Goal: Transaction & Acquisition: Purchase product/service

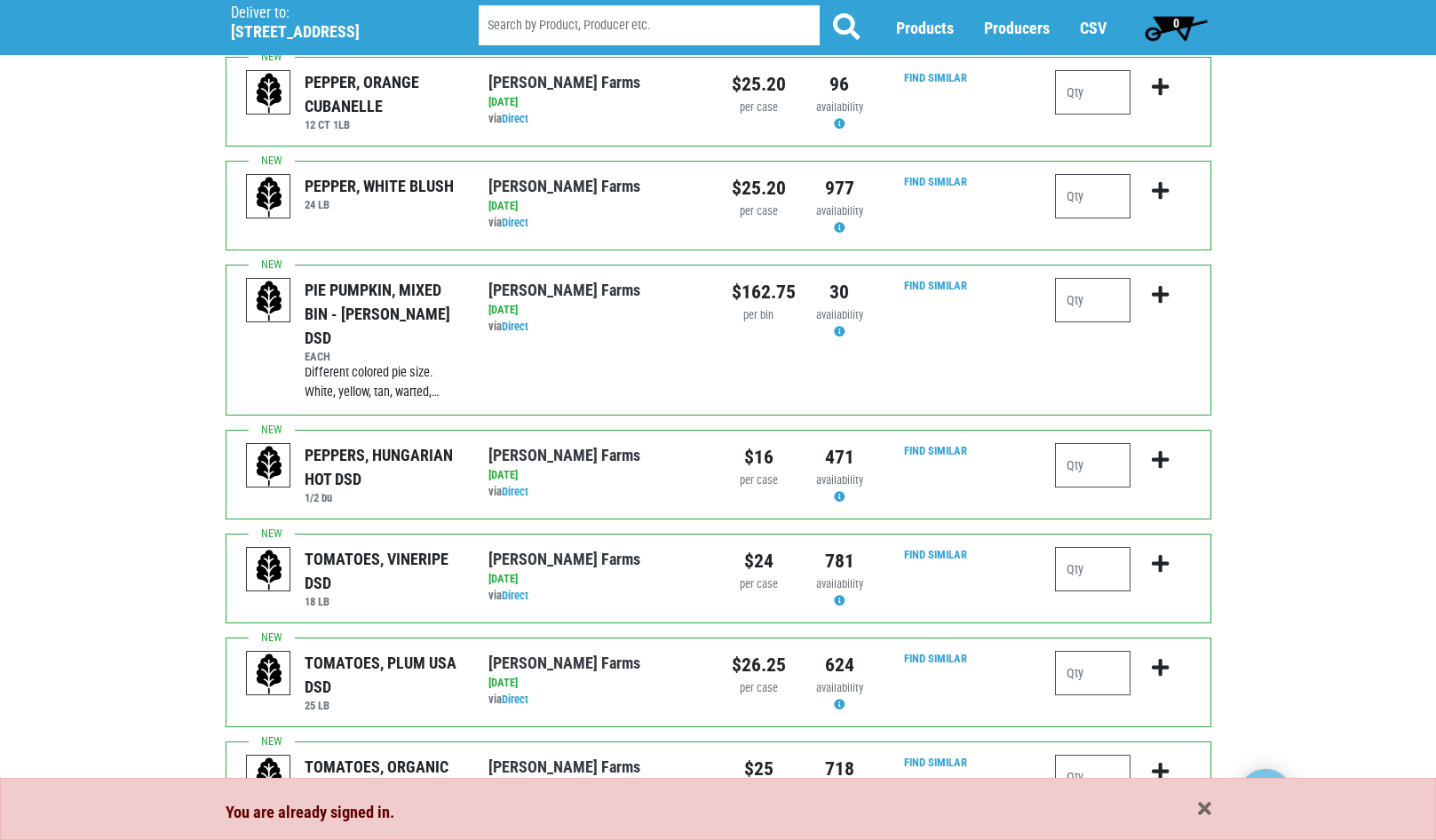
scroll to position [267, 0]
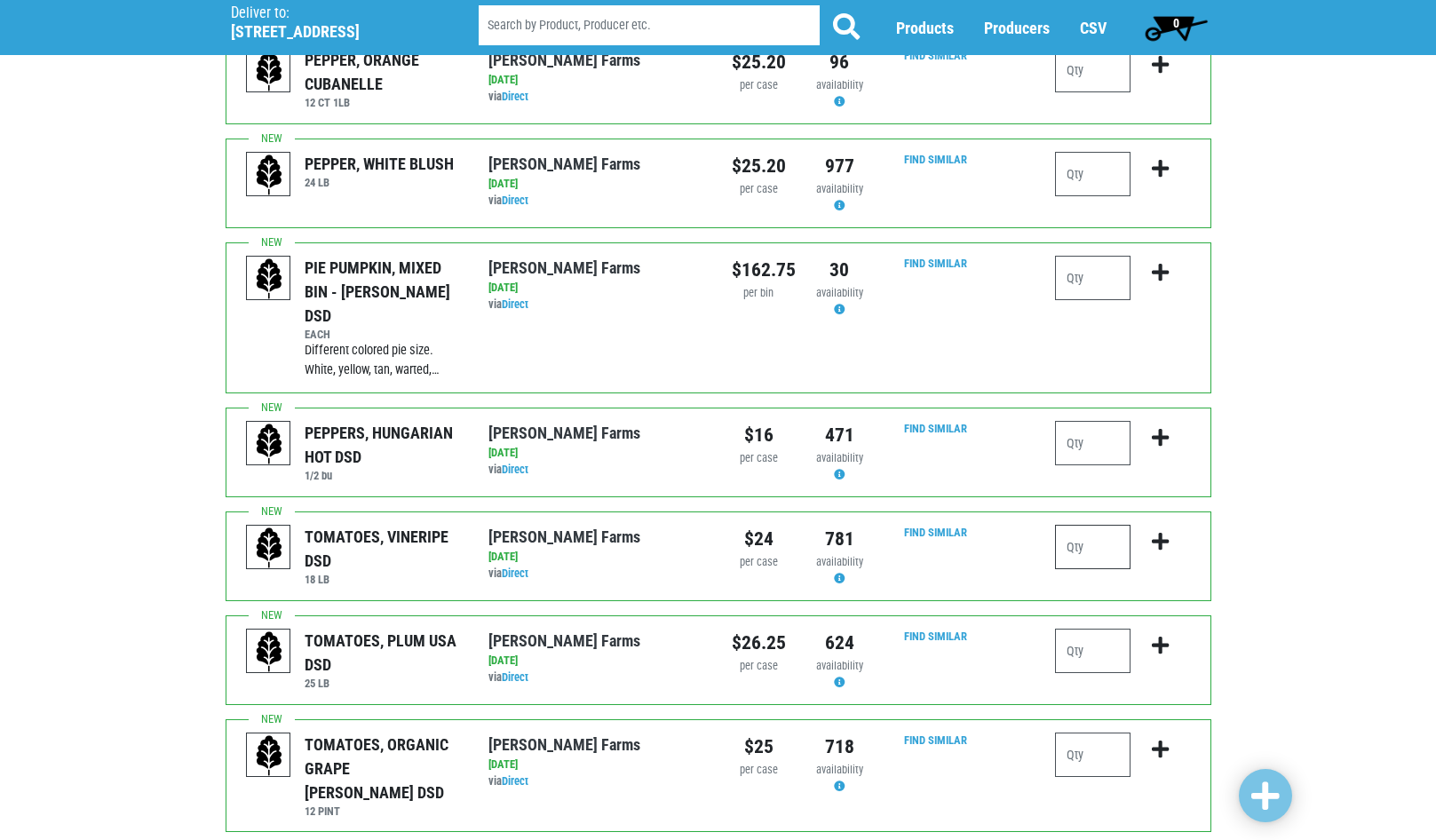
click at [1106, 525] on input "number" at bounding box center [1092, 546] width 75 height 44
type input "1"
click at [1164, 532] on icon "submit" at bounding box center [1160, 542] width 17 height 20
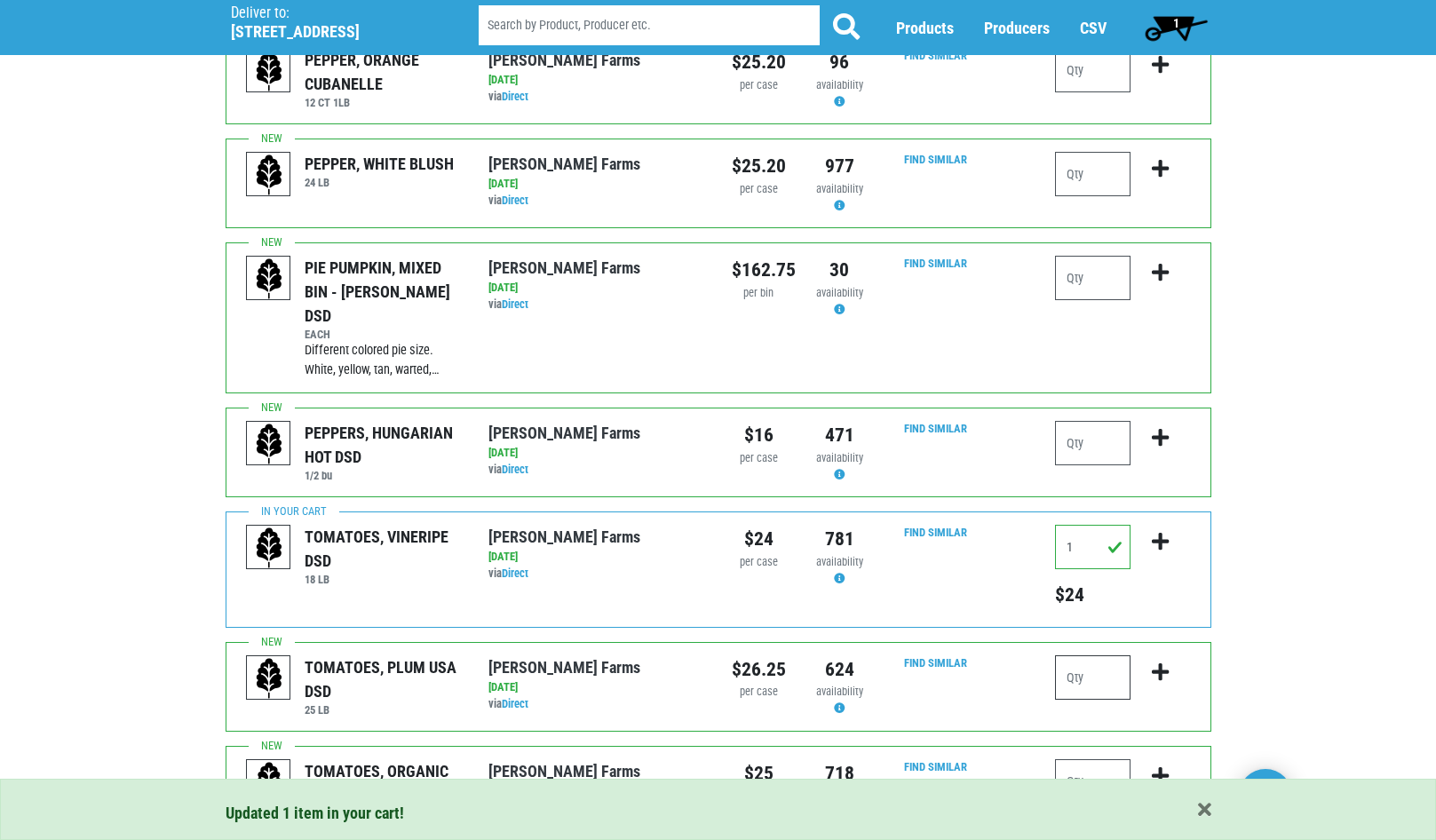
click at [1099, 658] on input "number" at bounding box center [1092, 677] width 75 height 44
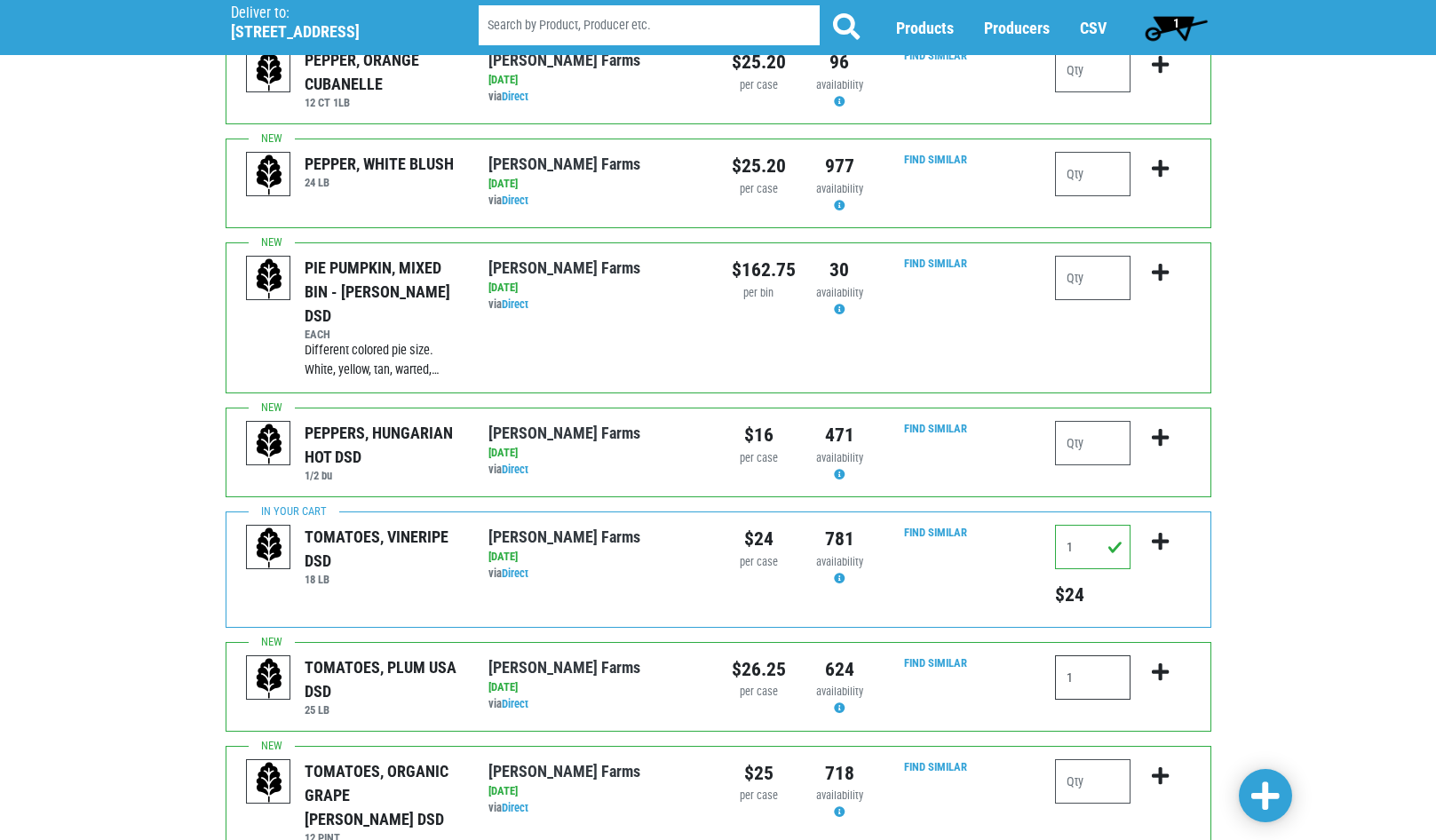
type input "1"
click at [1161, 663] on icon "submit" at bounding box center [1160, 672] width 17 height 20
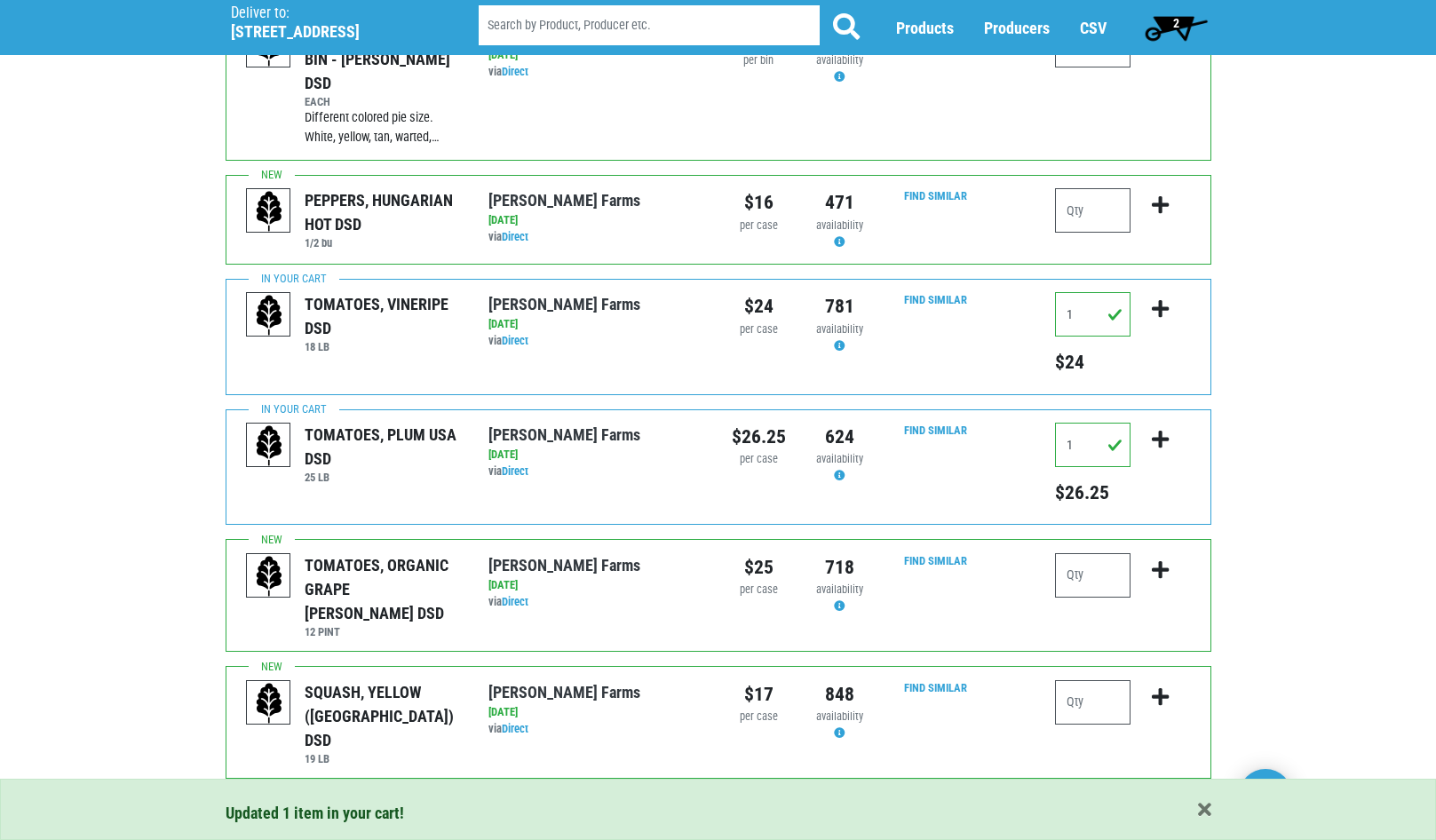
scroll to position [533, 0]
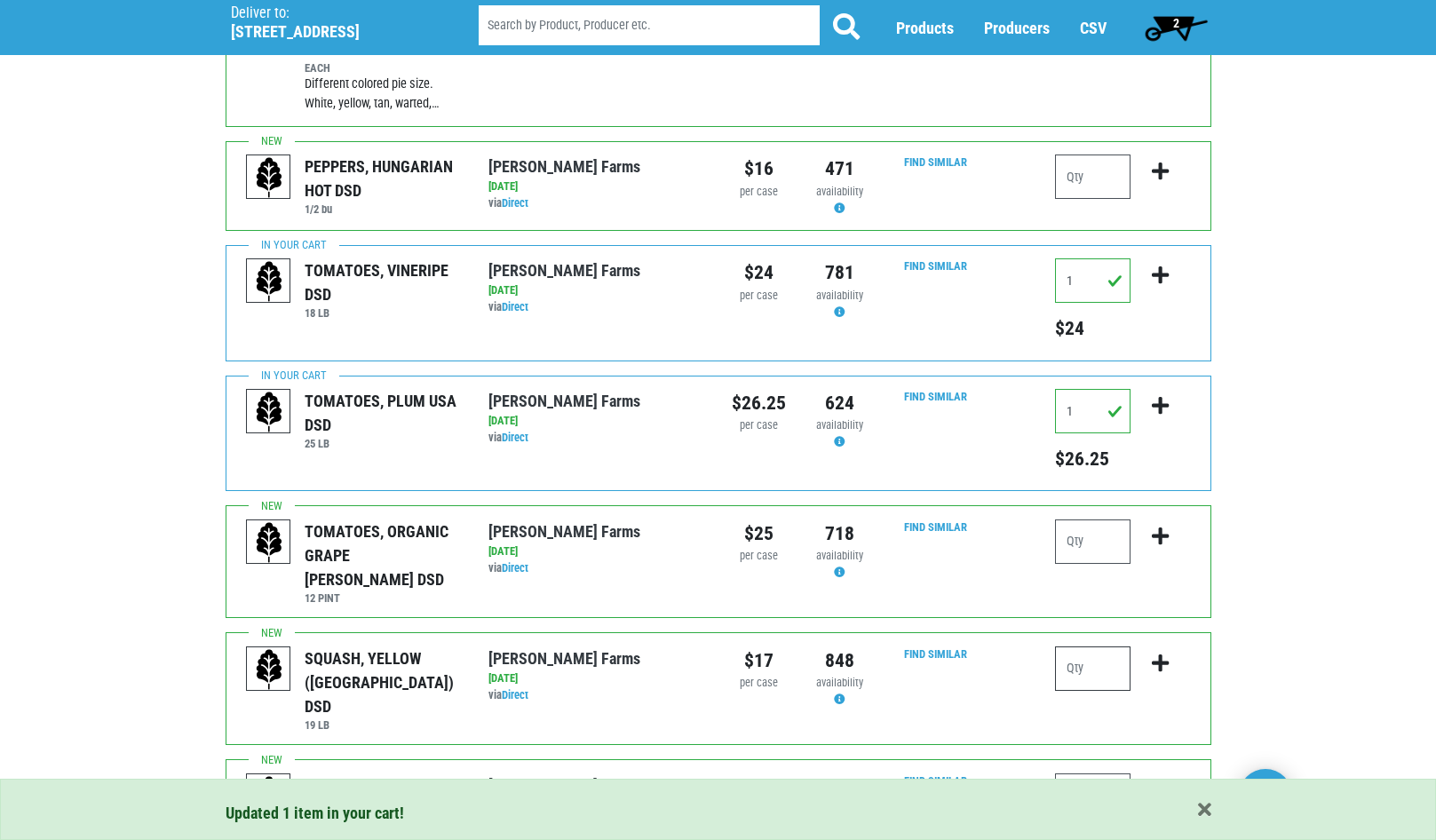
click at [1100, 647] on input "number" at bounding box center [1092, 668] width 75 height 44
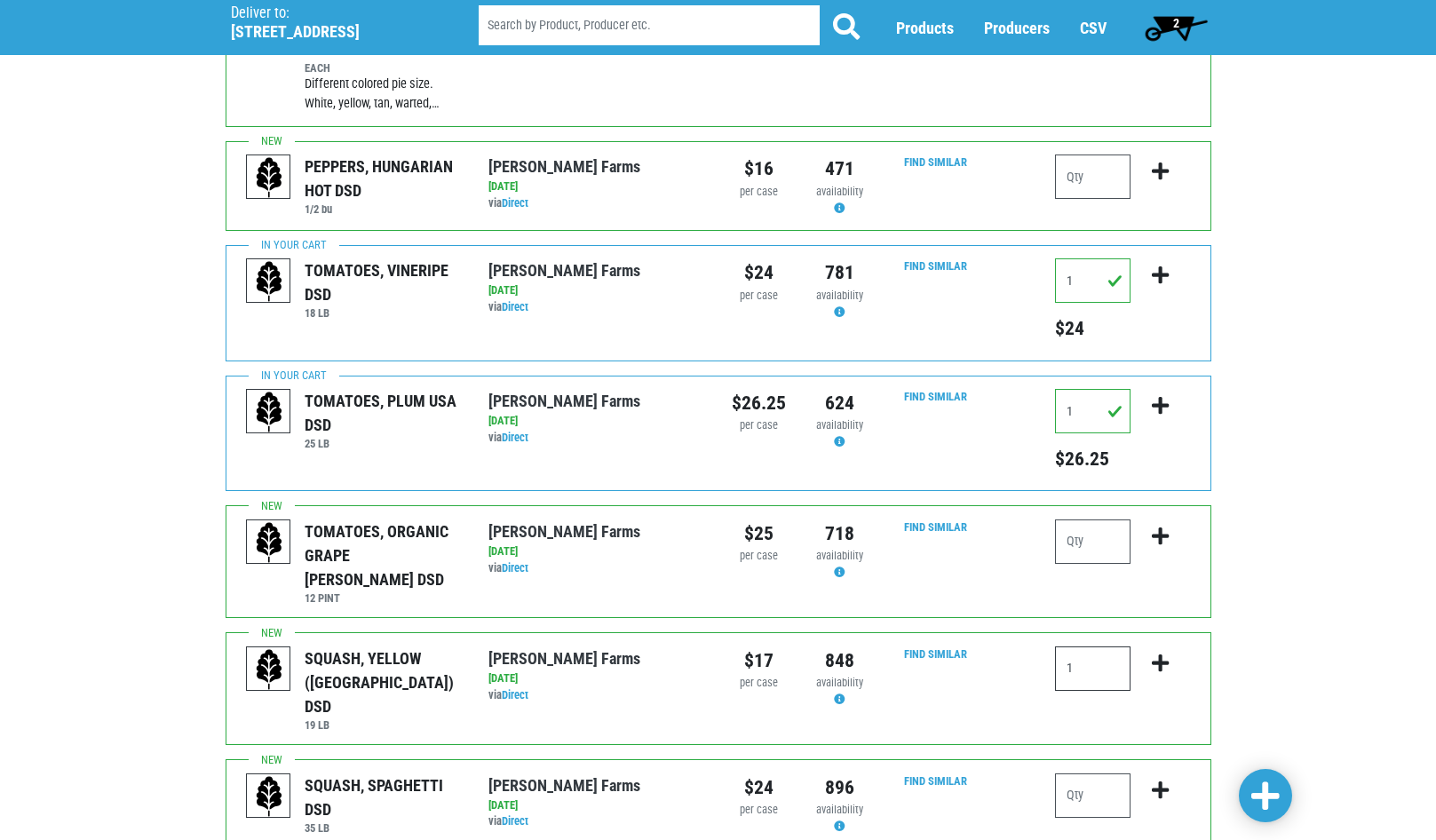
type input "1"
click at [1170, 647] on button "submit" at bounding box center [1160, 675] width 41 height 56
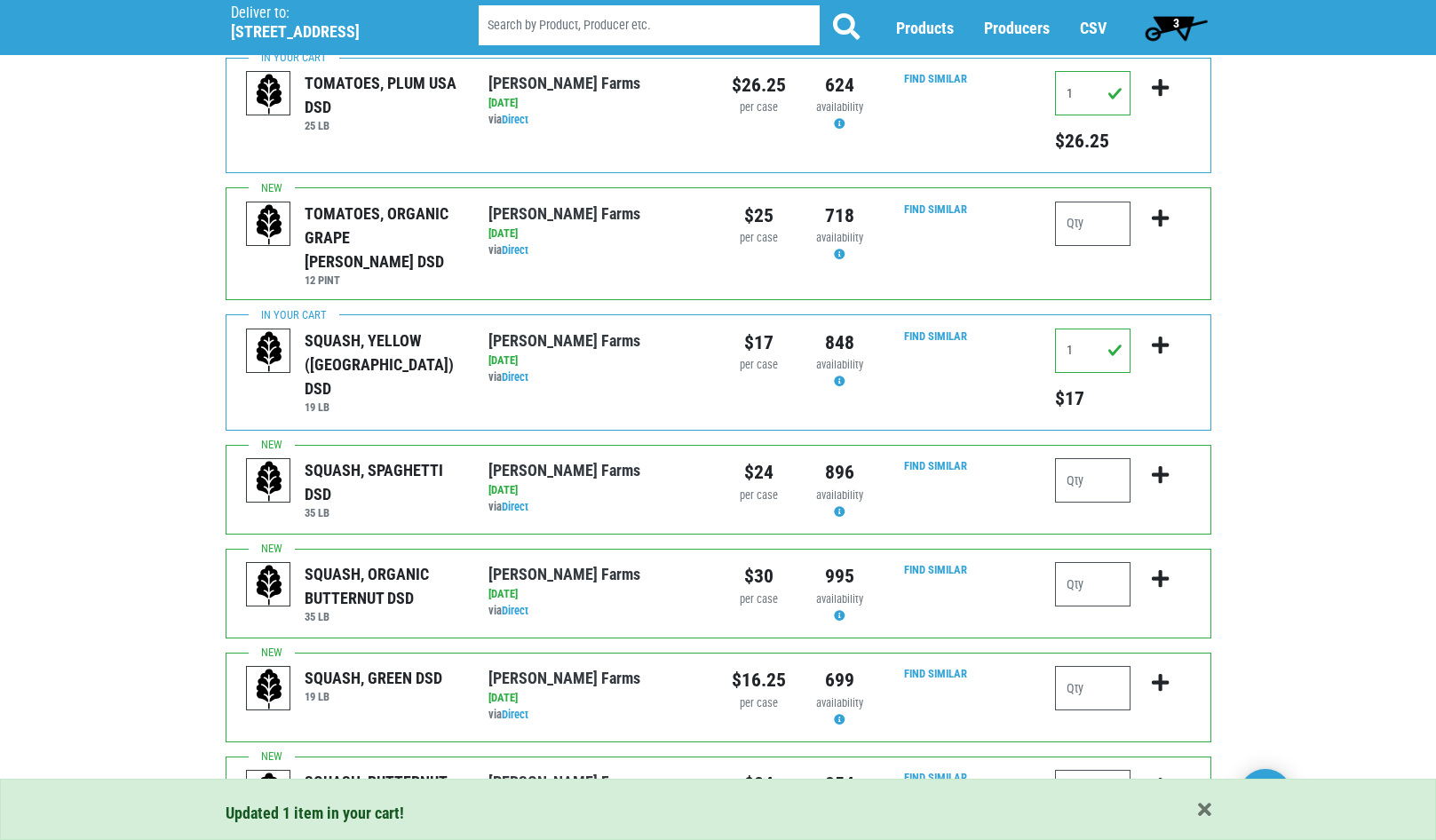
scroll to position [888, 0]
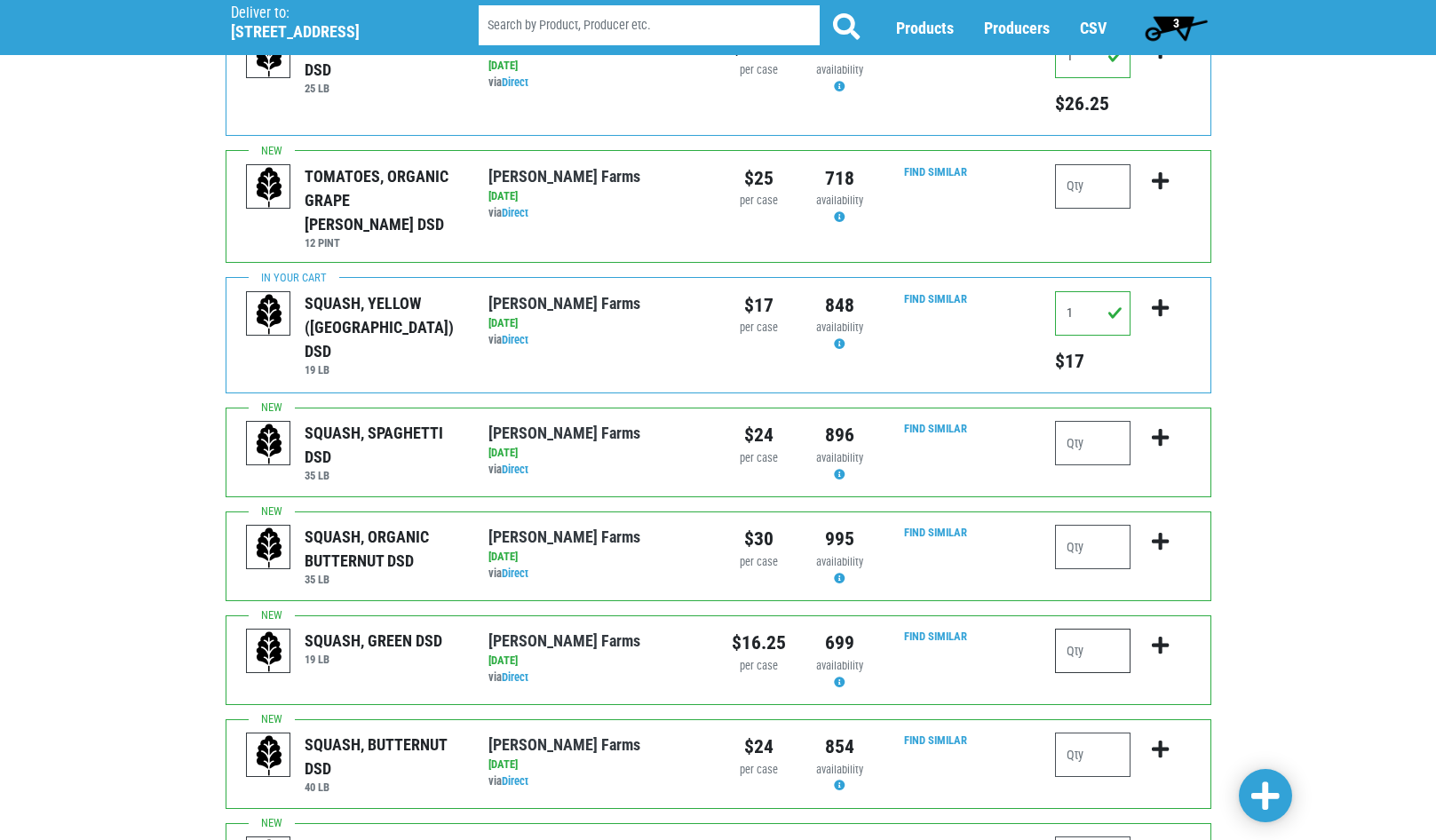
click at [1092, 629] on input "number" at bounding box center [1092, 650] width 75 height 44
type input "2"
click at [1168, 636] on icon "submit" at bounding box center [1160, 646] width 17 height 20
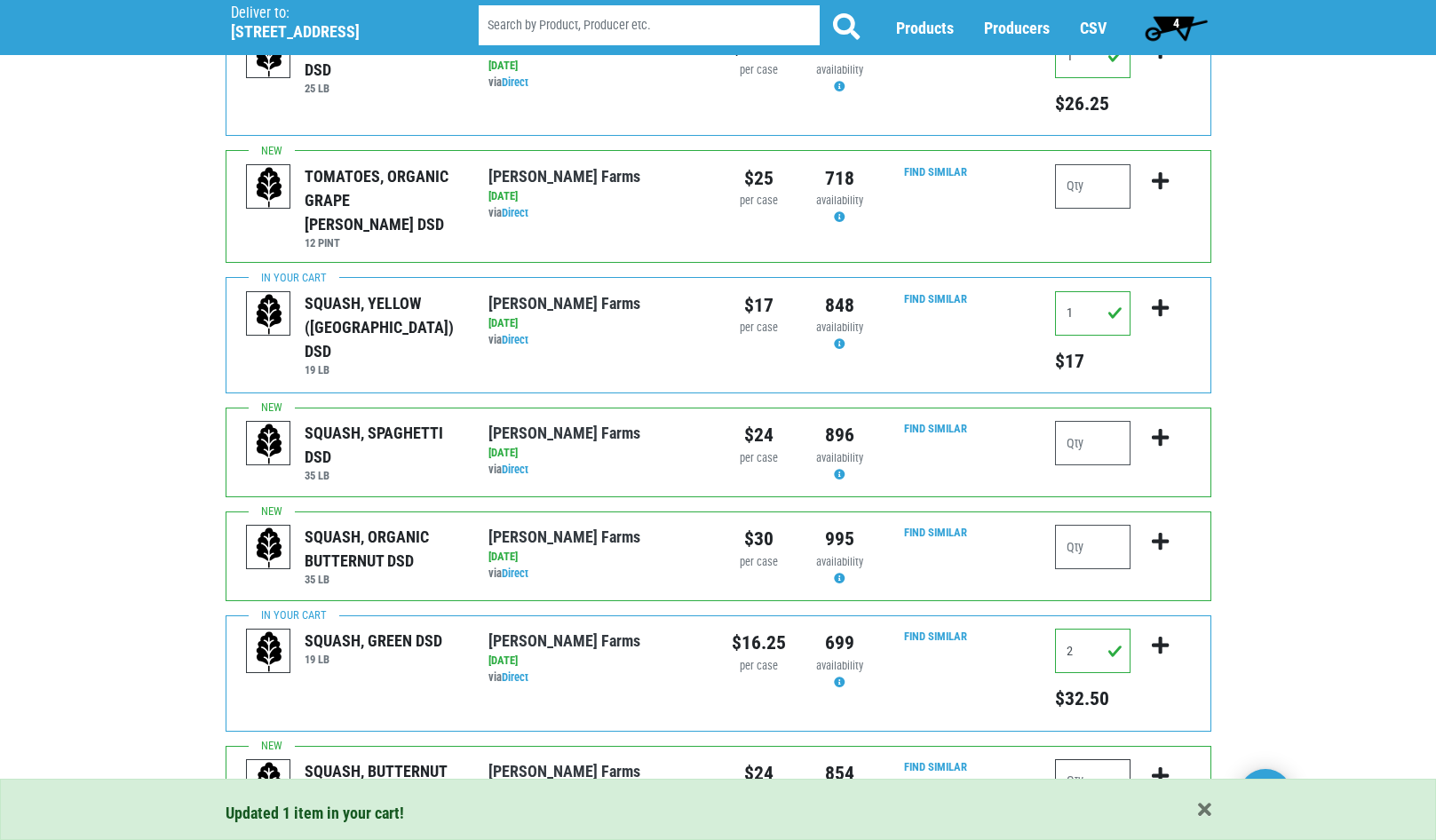
click at [1102, 759] on input "number" at bounding box center [1092, 781] width 75 height 44
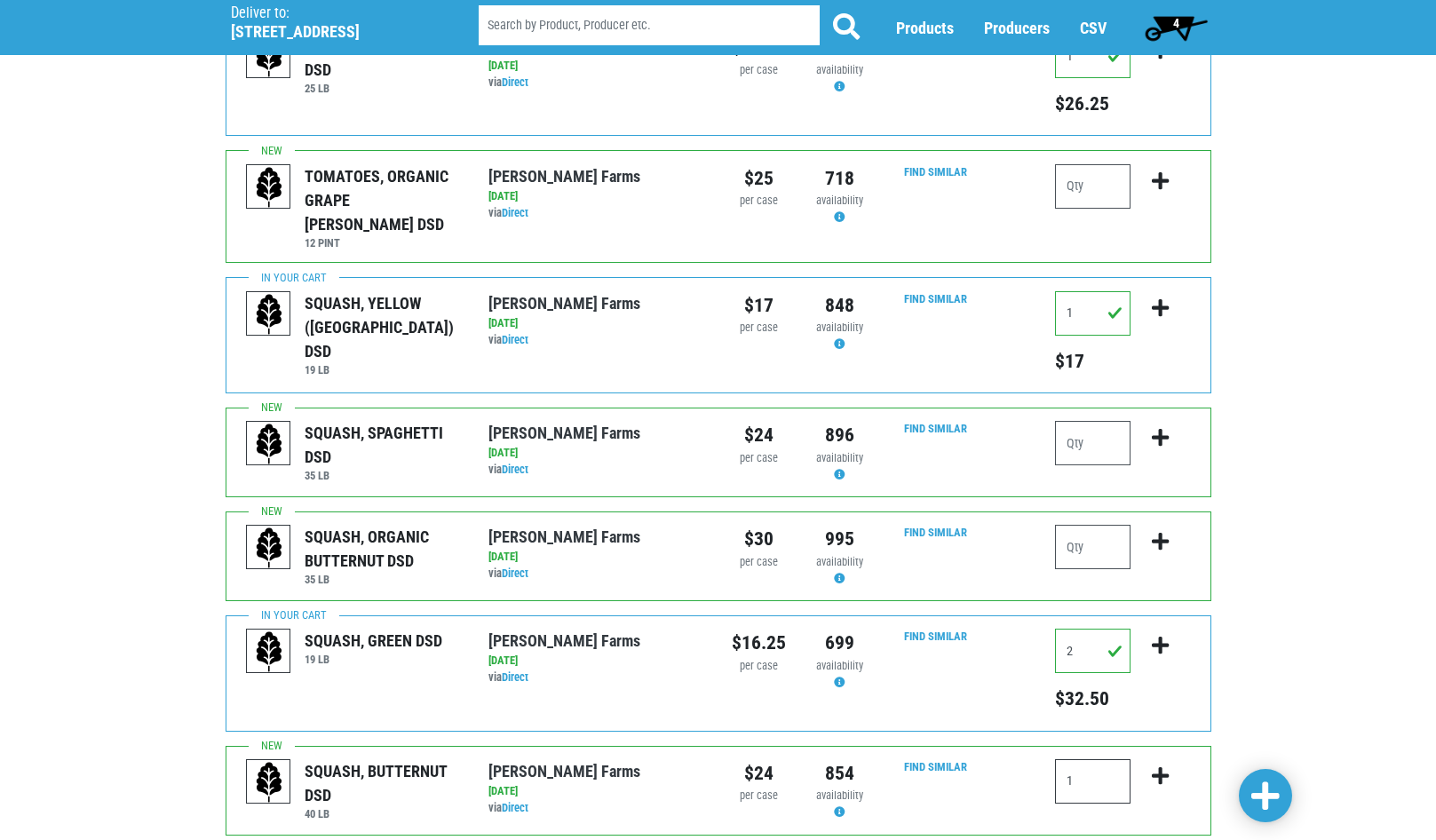
type input "1"
click at [1158, 767] on icon "submit" at bounding box center [1160, 776] width 17 height 20
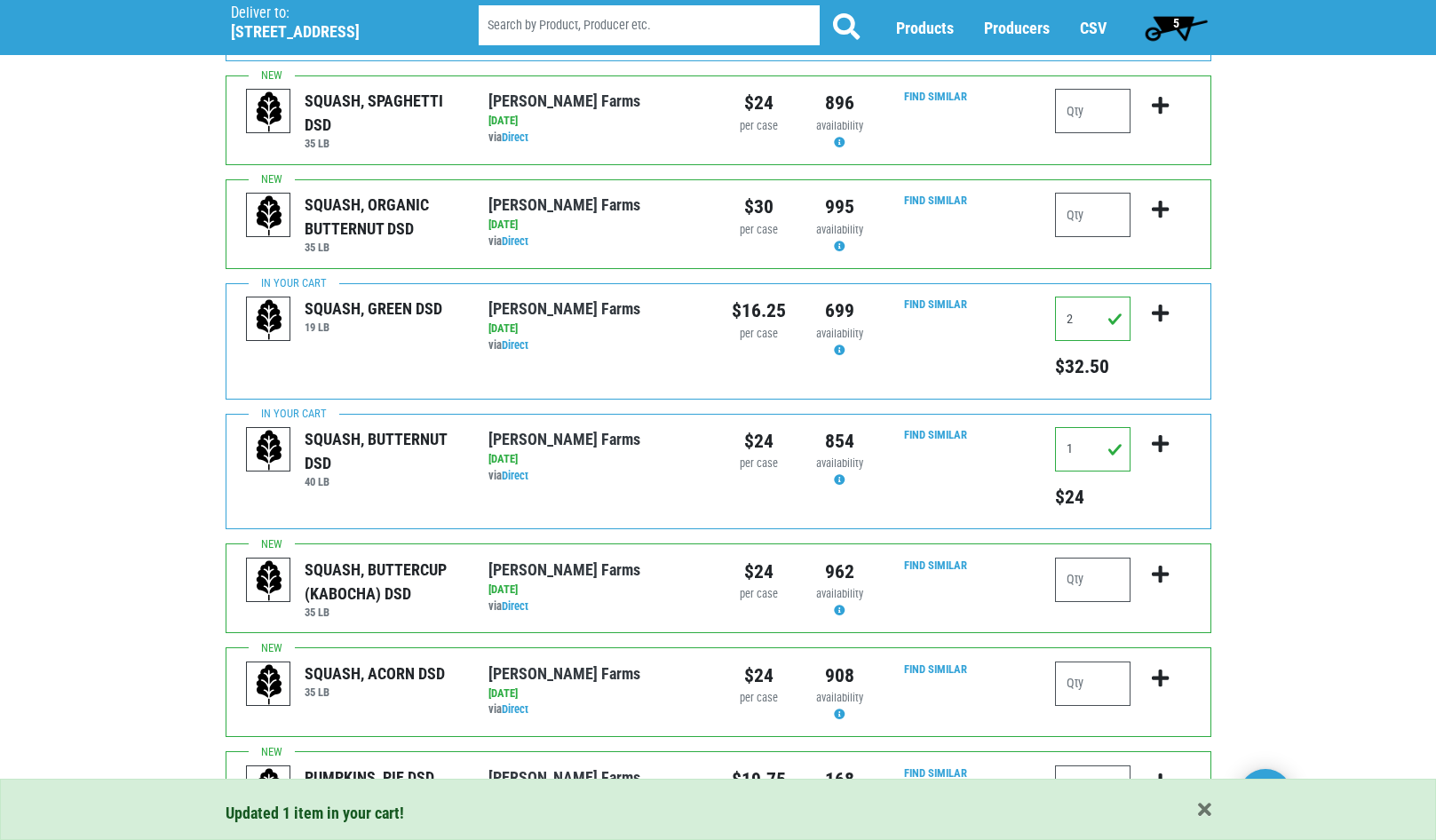
scroll to position [1244, 0]
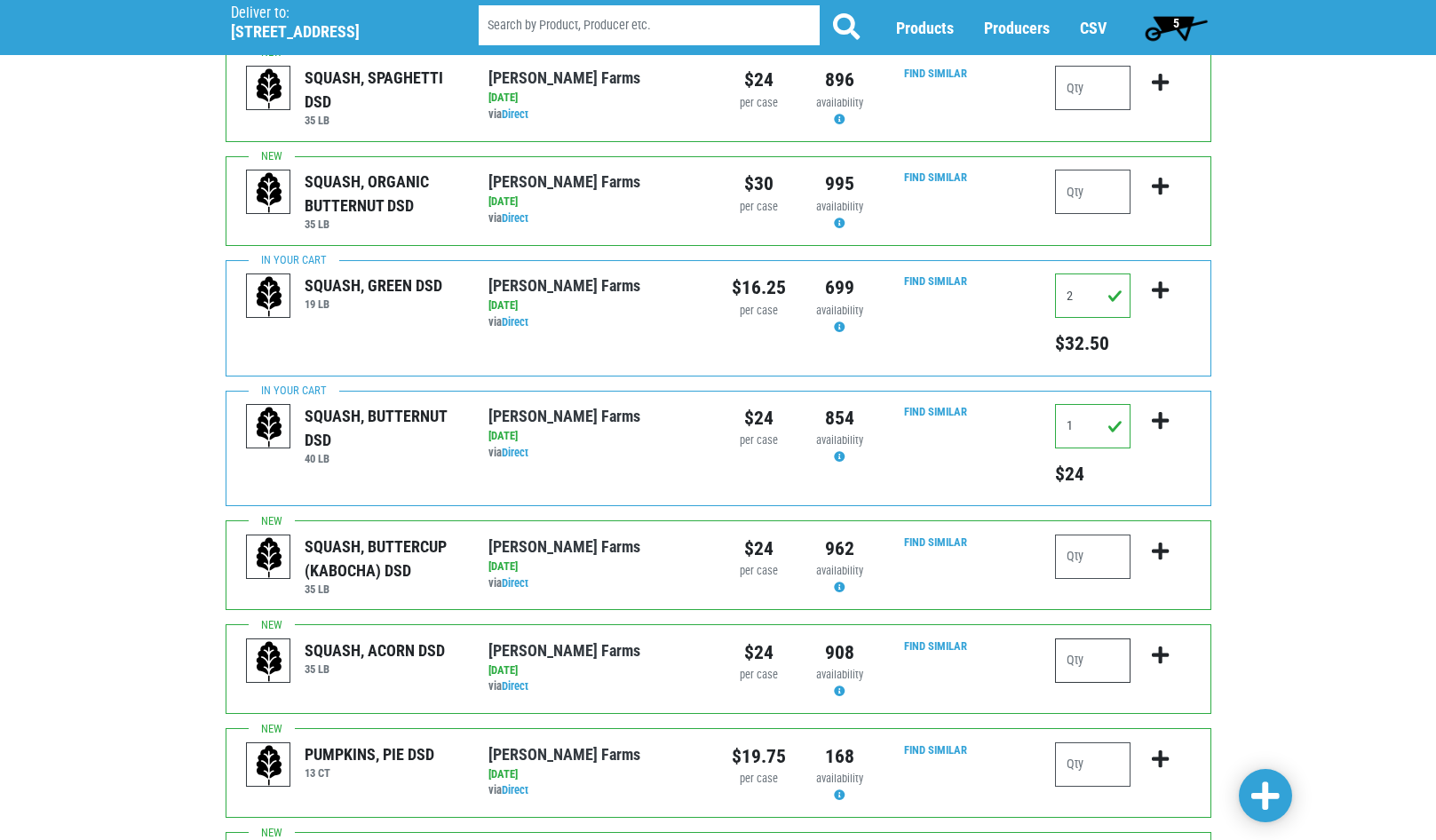
click at [1103, 638] on input "number" at bounding box center [1092, 660] width 75 height 44
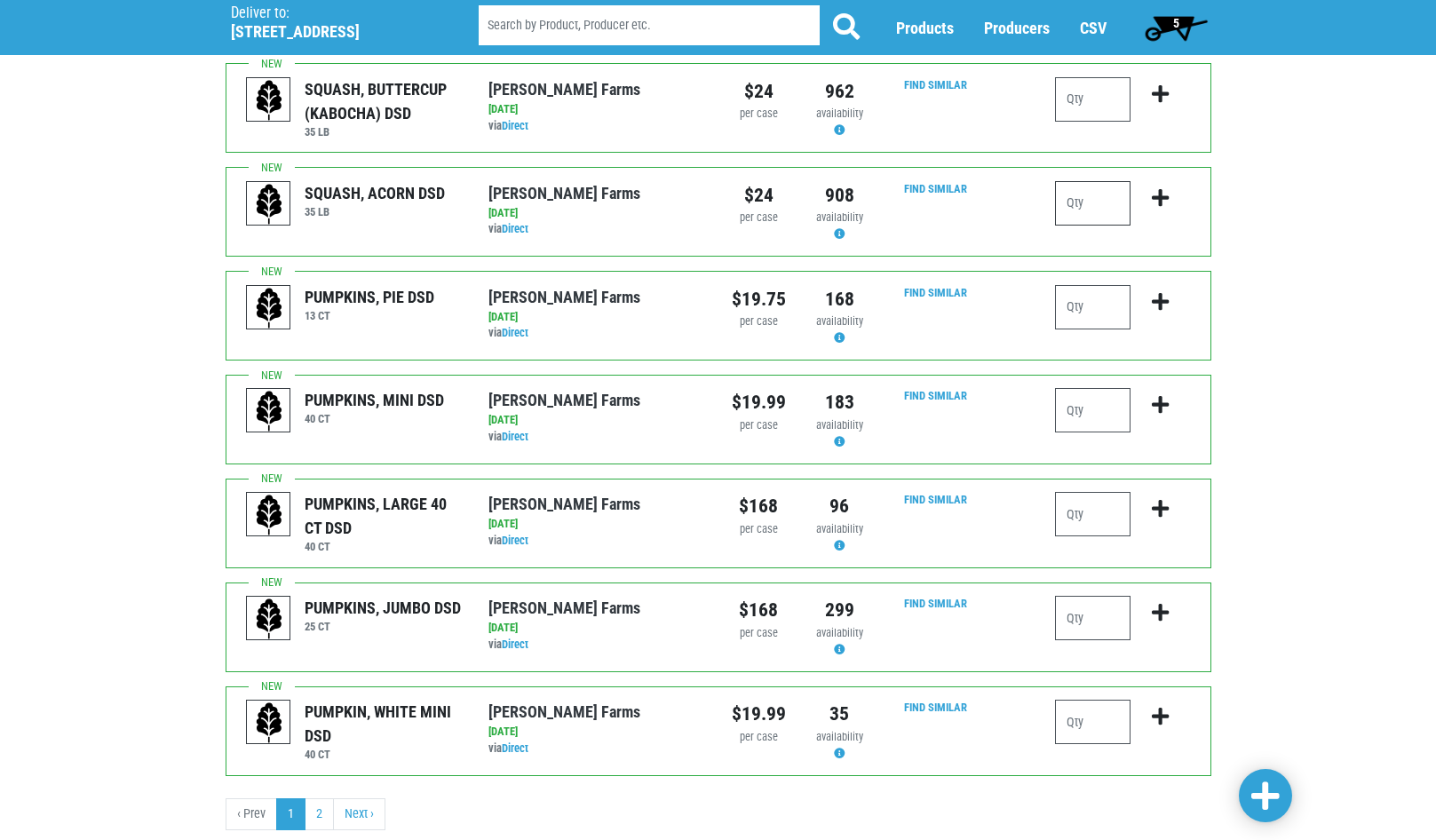
scroll to position [1703, 0]
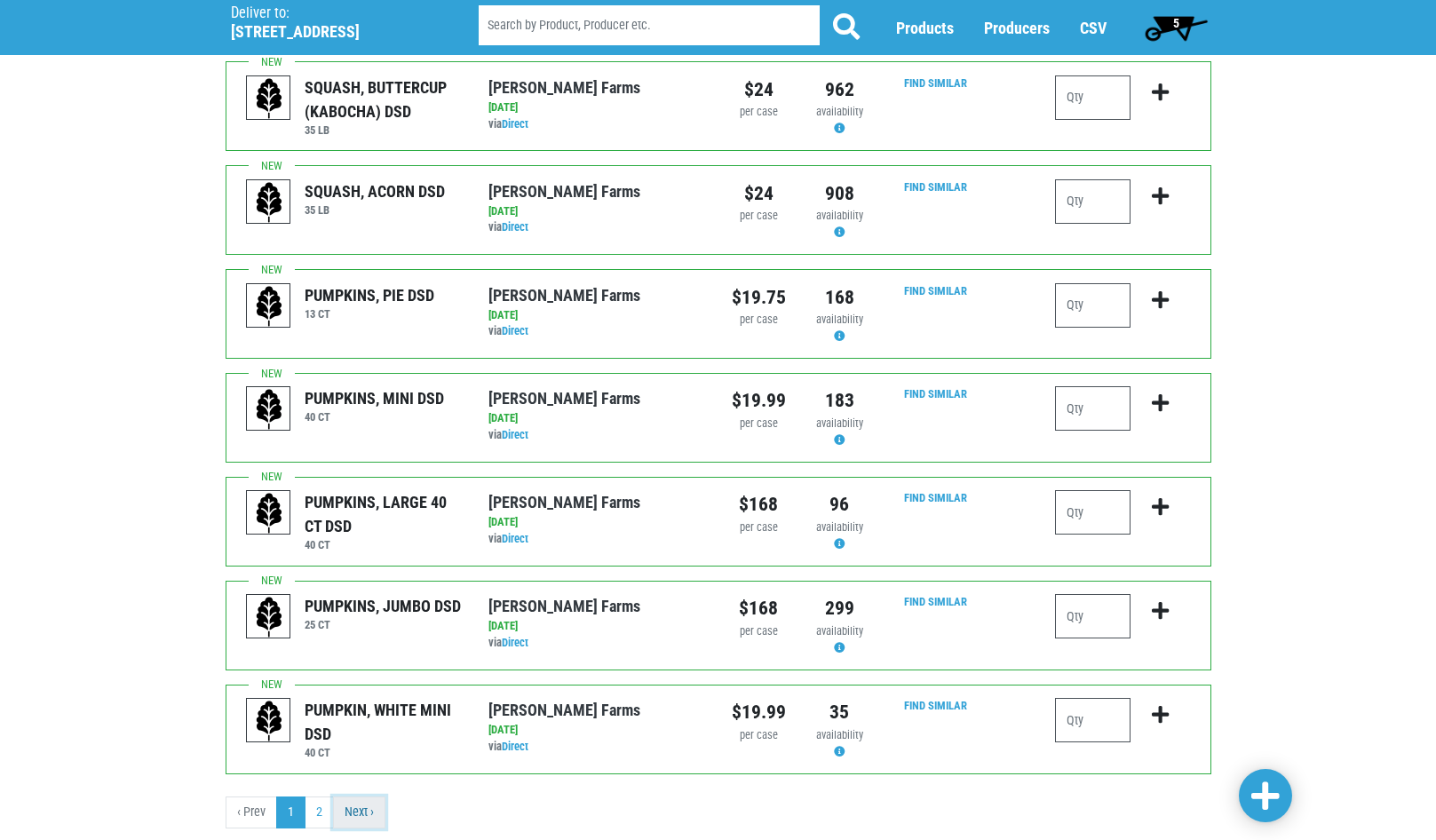
click at [361, 797] on link "Next ›" at bounding box center [359, 813] width 53 height 32
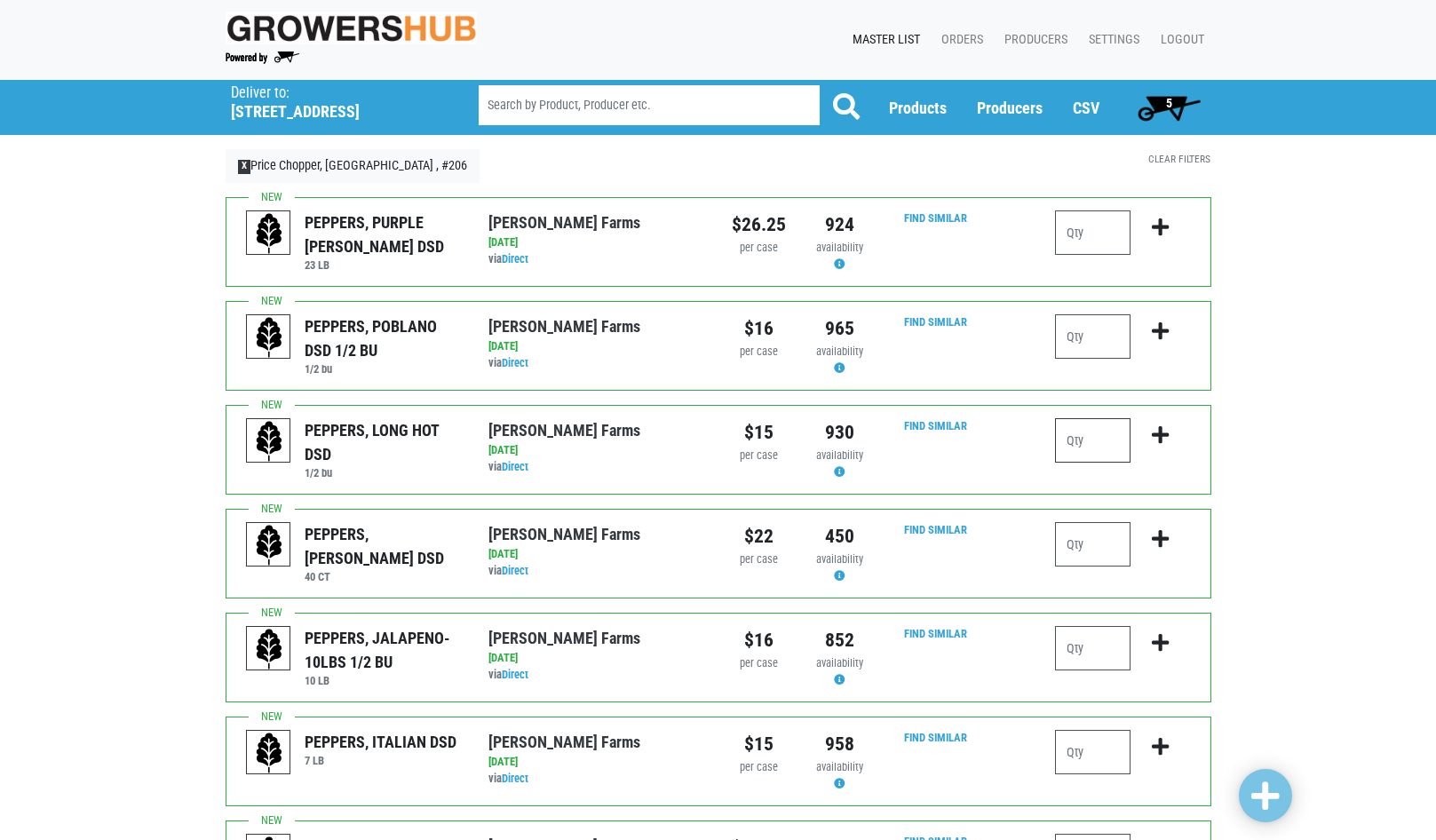
click at [1088, 451] on input "number" at bounding box center [1092, 440] width 75 height 44
type input "1"
click at [1166, 433] on icon "submit" at bounding box center [1160, 435] width 17 height 20
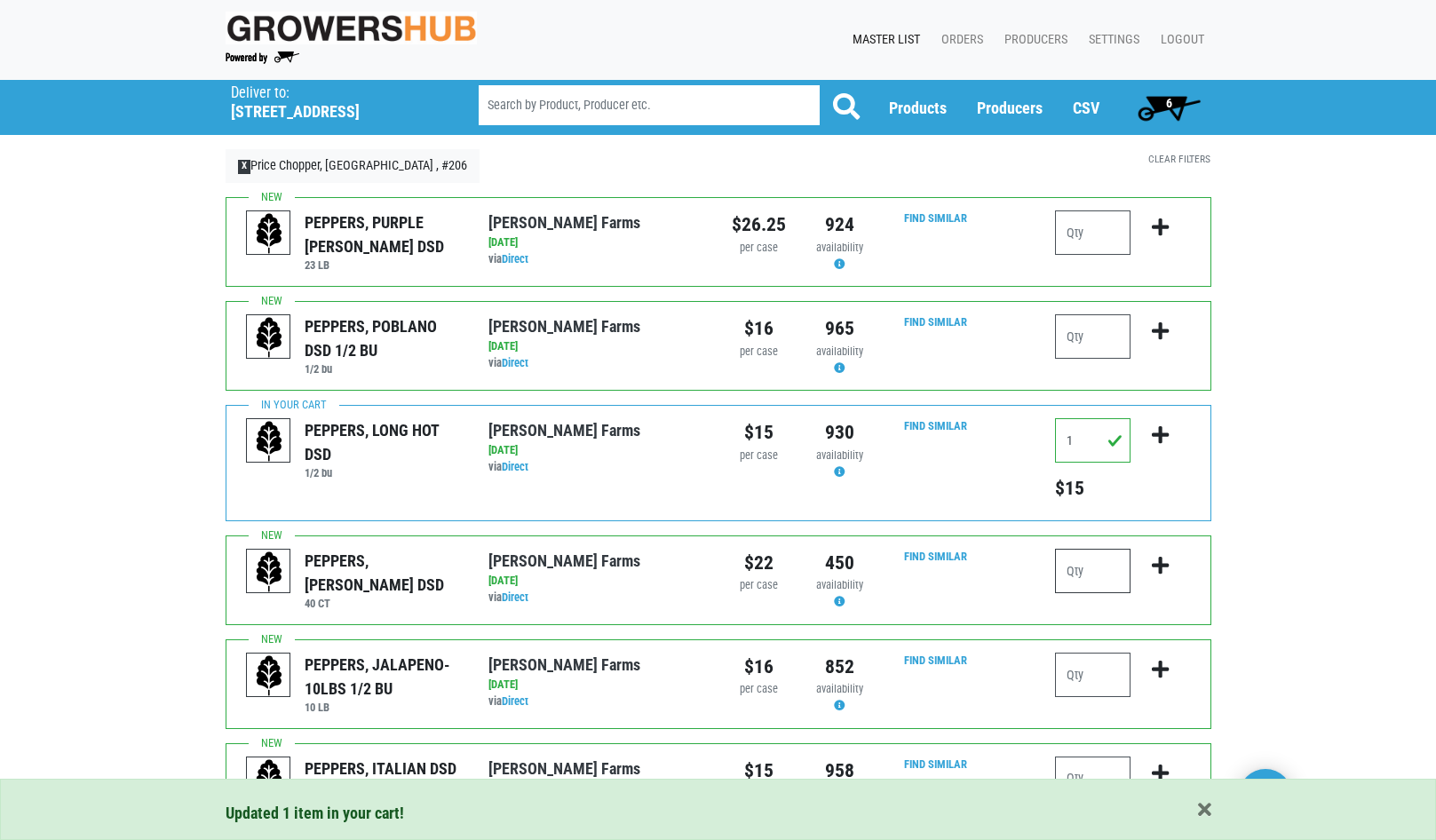
click at [1079, 583] on input "number" at bounding box center [1092, 571] width 75 height 44
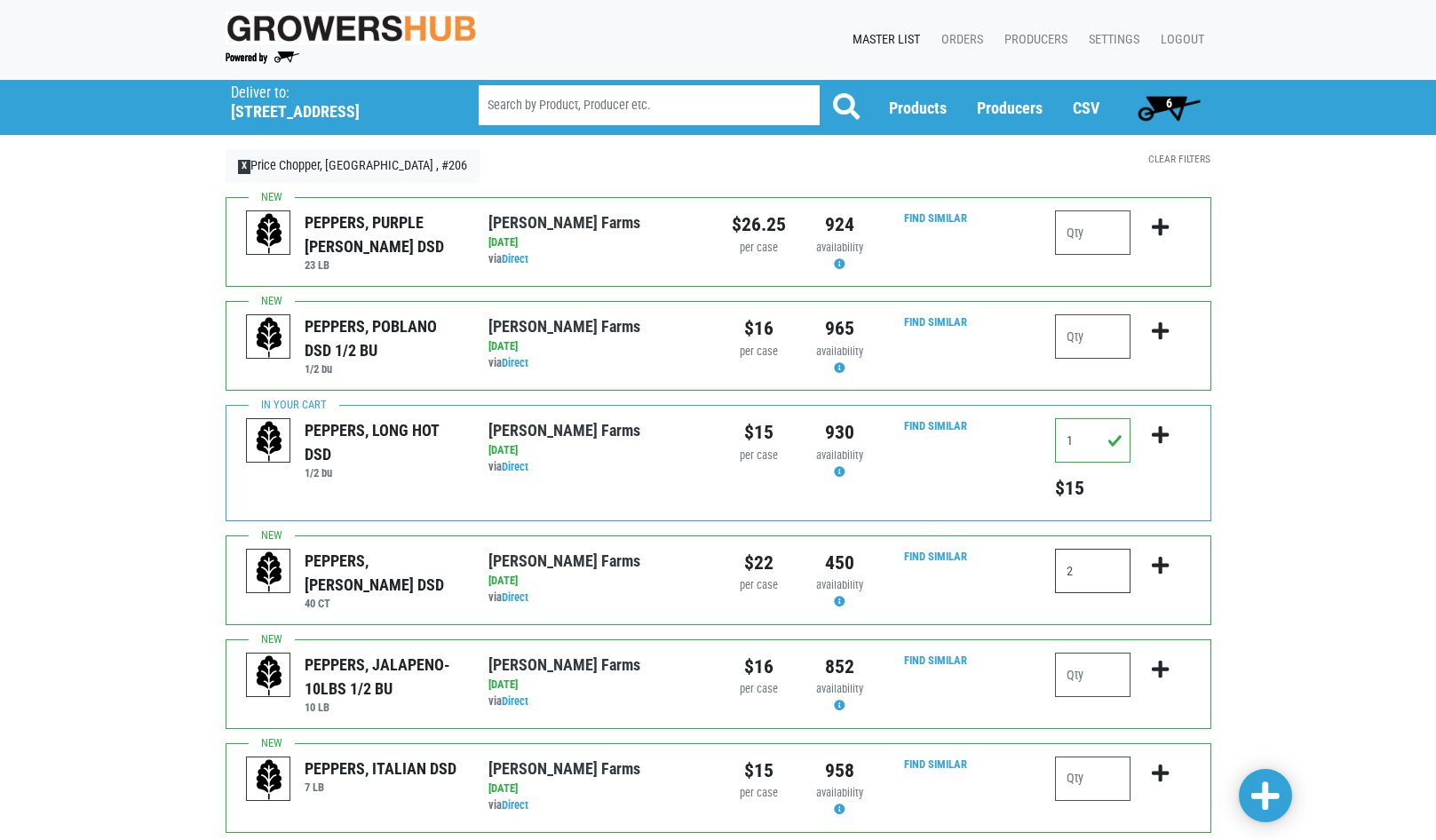
type input "2"
click at [1158, 565] on icon "submit" at bounding box center [1160, 565] width 17 height 20
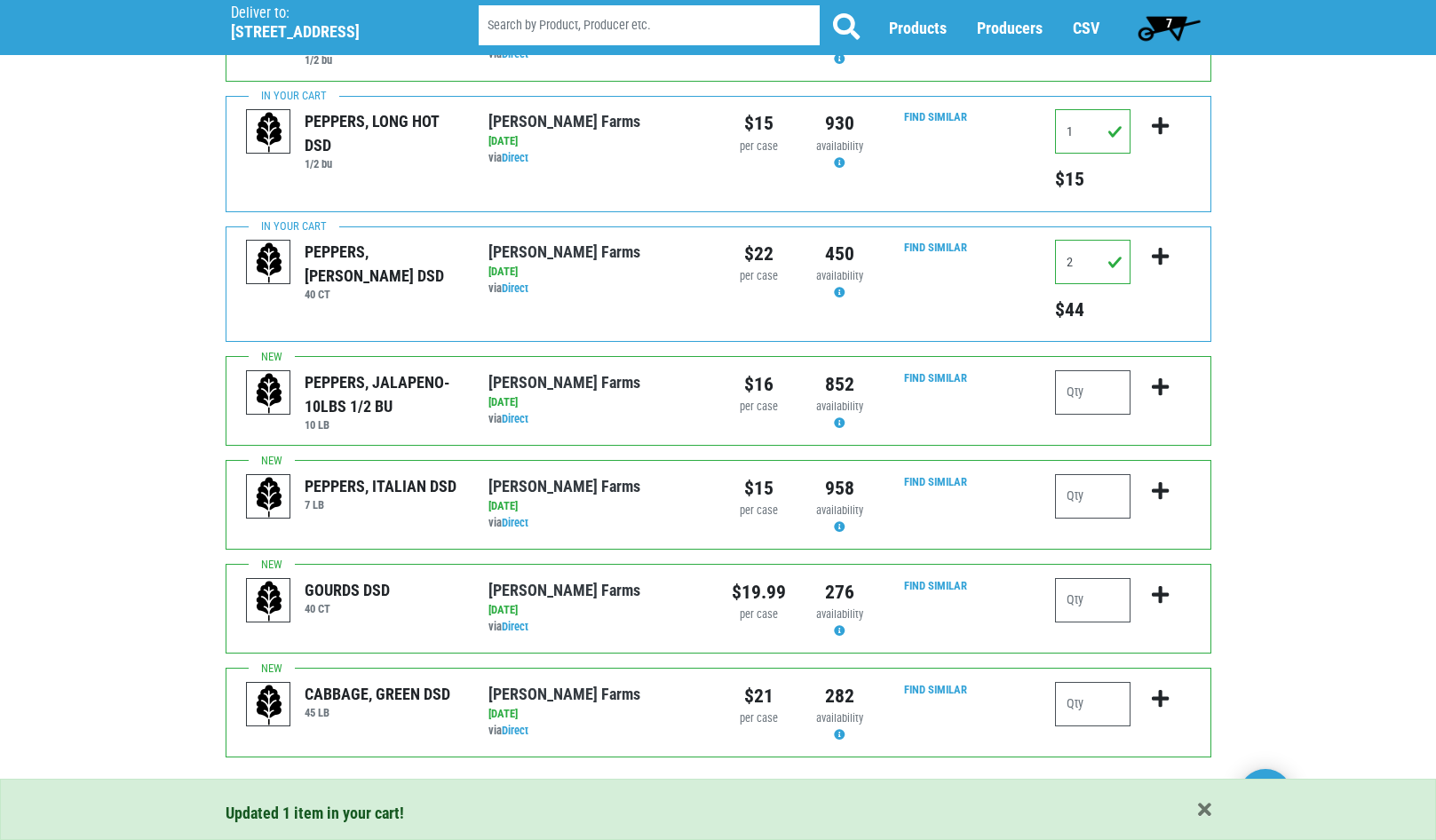
scroll to position [340, 0]
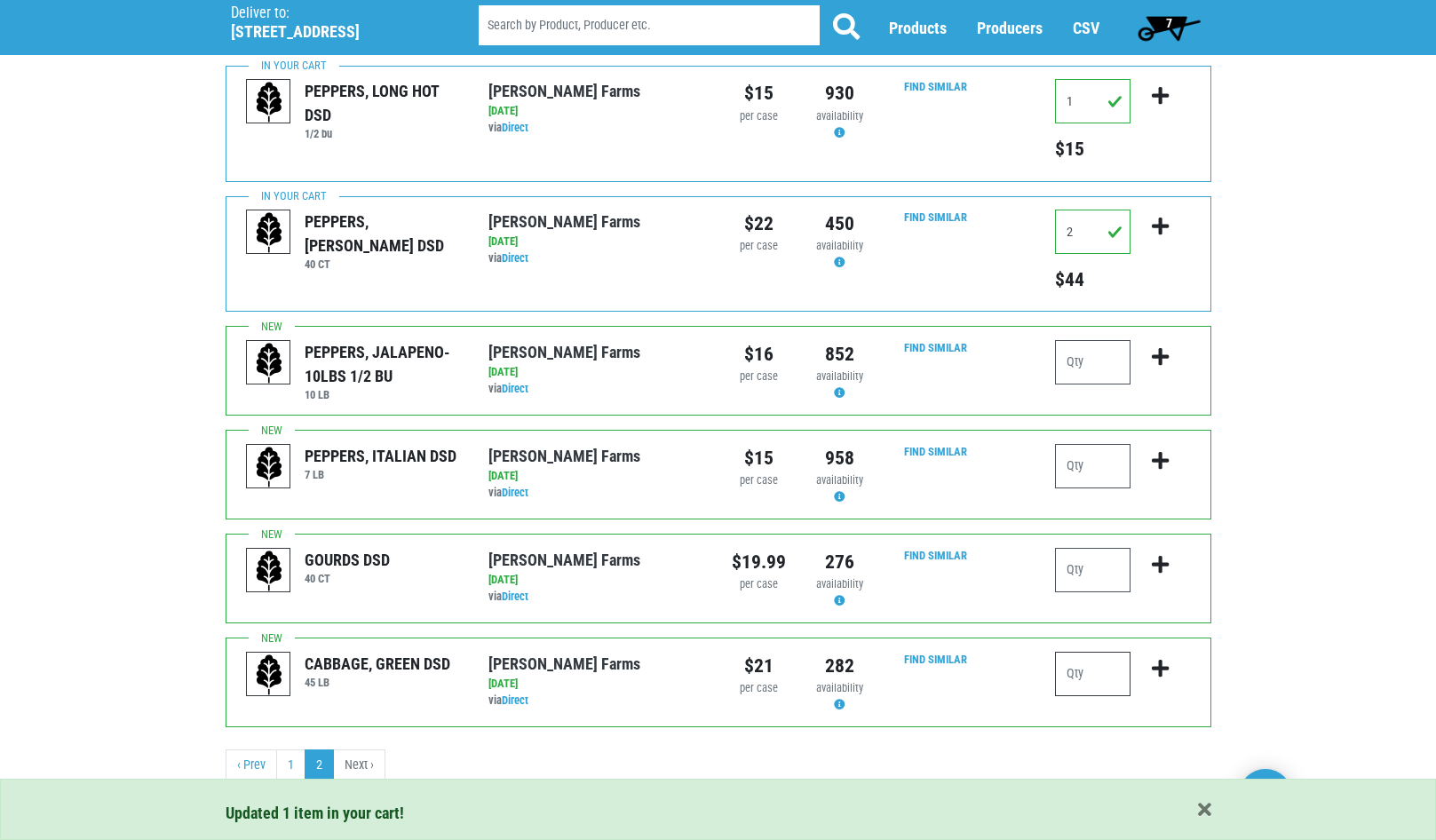
click at [1095, 676] on input "number" at bounding box center [1092, 674] width 75 height 44
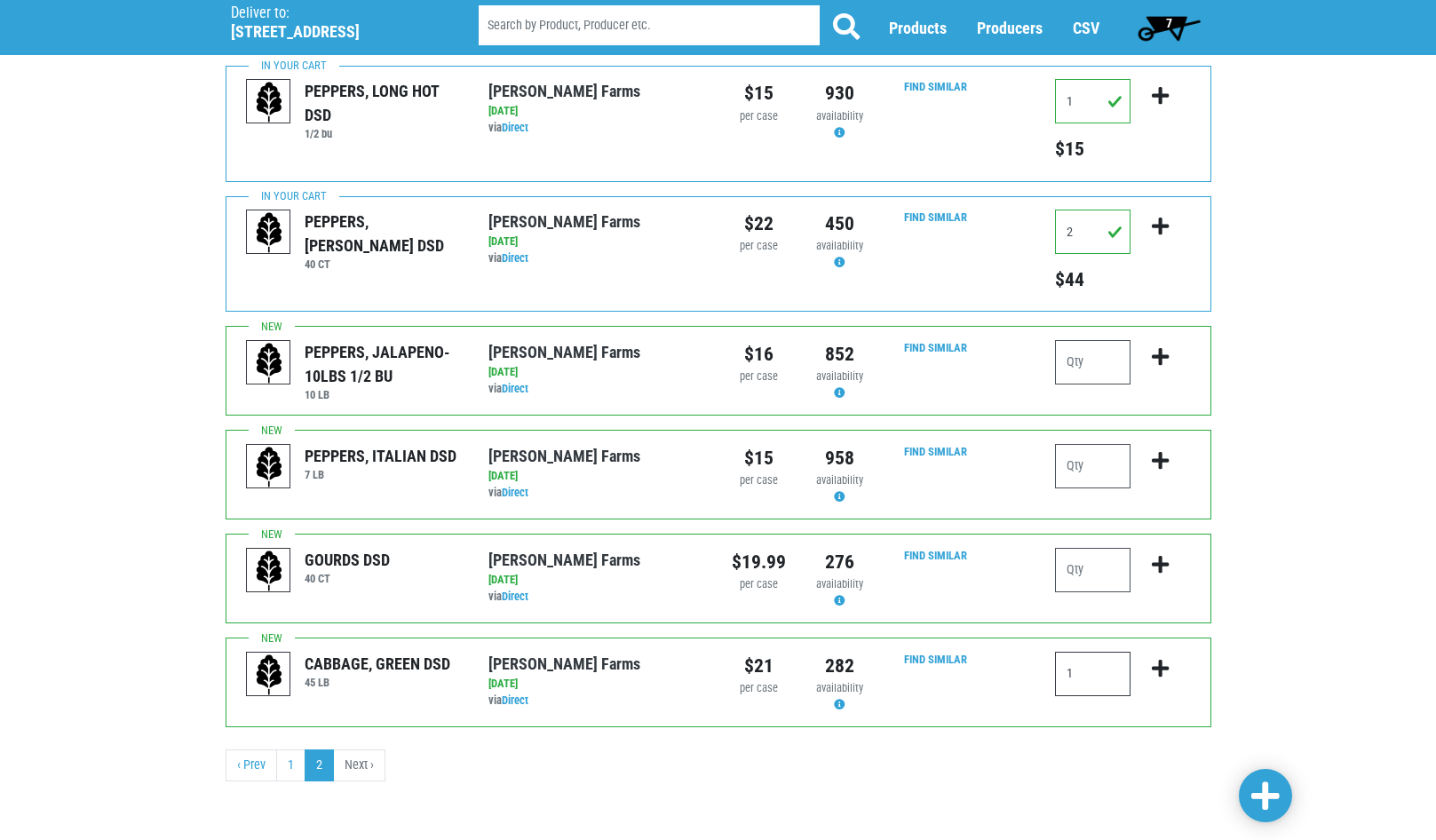
type input "1"
click at [1165, 673] on icon "submit" at bounding box center [1160, 668] width 17 height 20
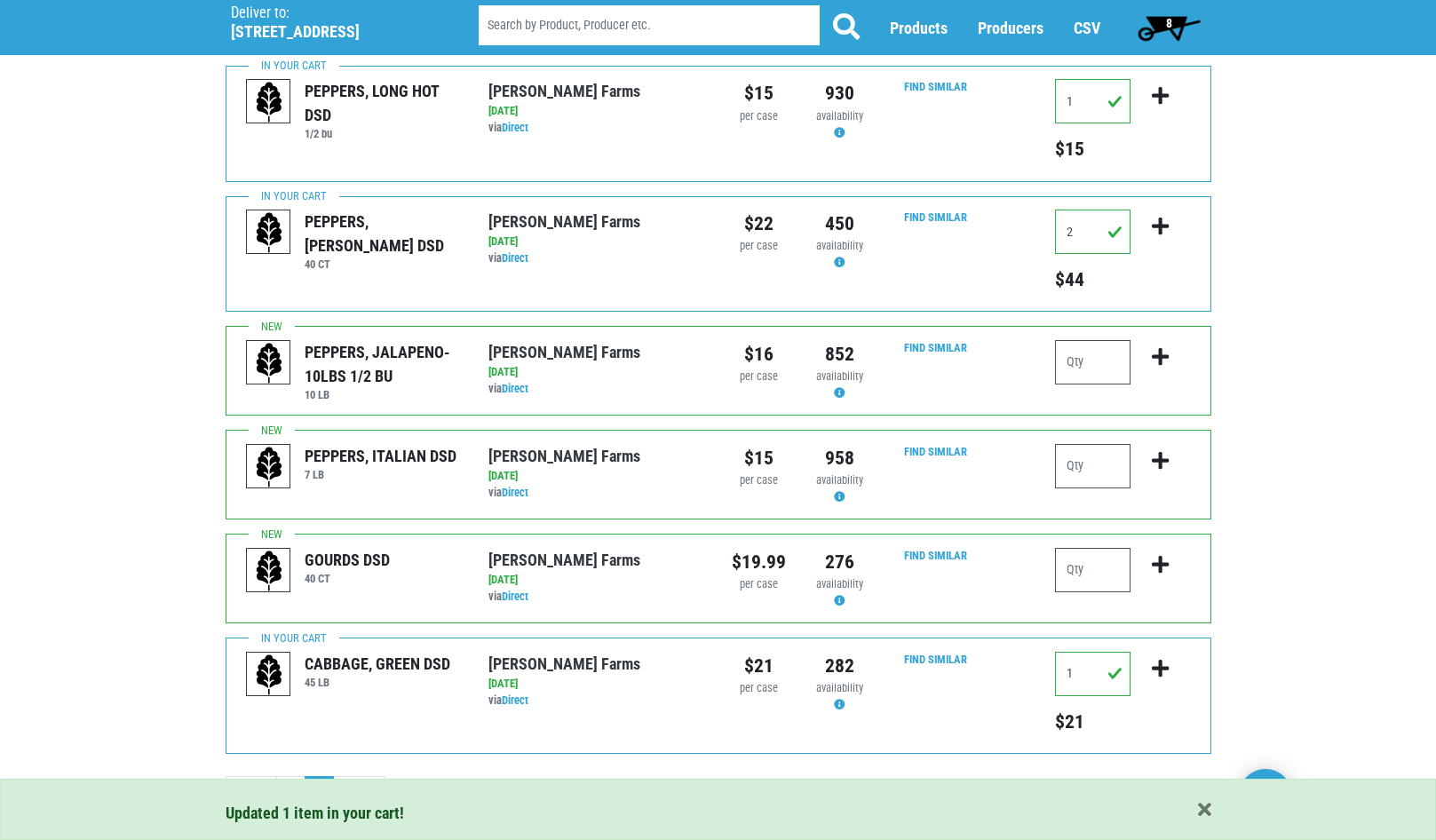
click at [1173, 19] on span "8" at bounding box center [1169, 27] width 79 height 36
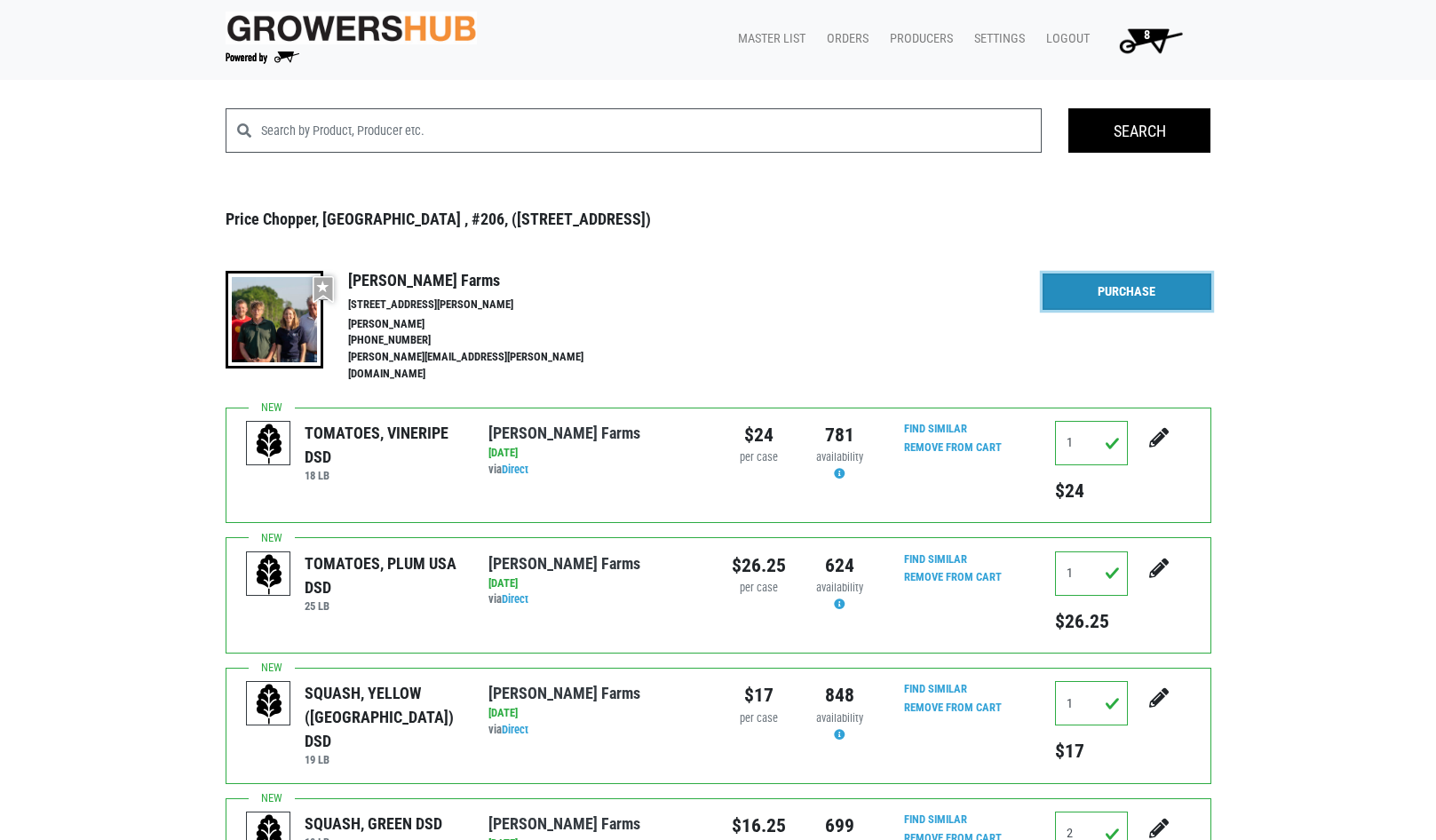
click at [1138, 301] on link "Purchase" at bounding box center [1127, 292] width 169 height 38
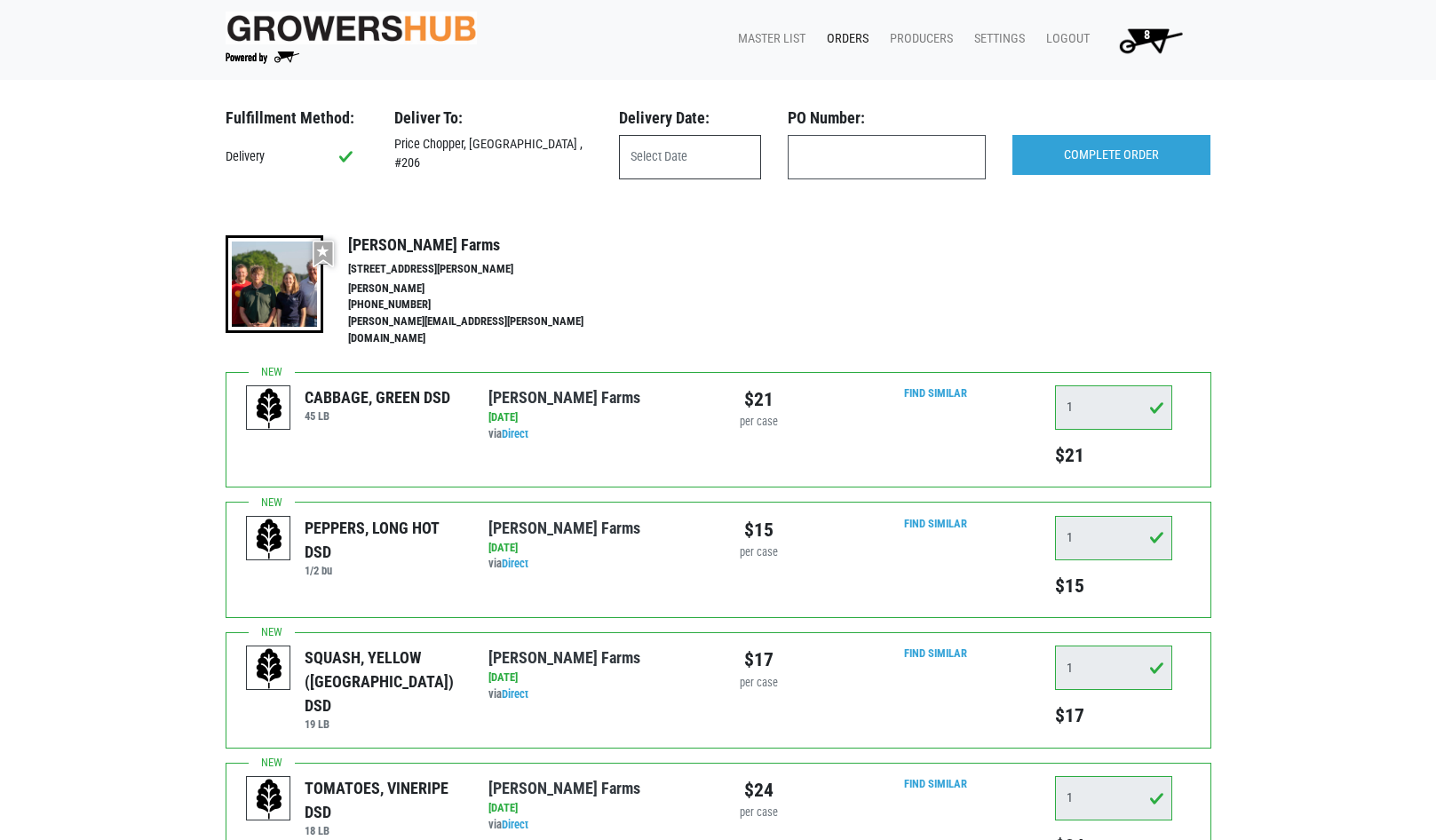
click at [672, 149] on input "text" at bounding box center [690, 157] width 142 height 44
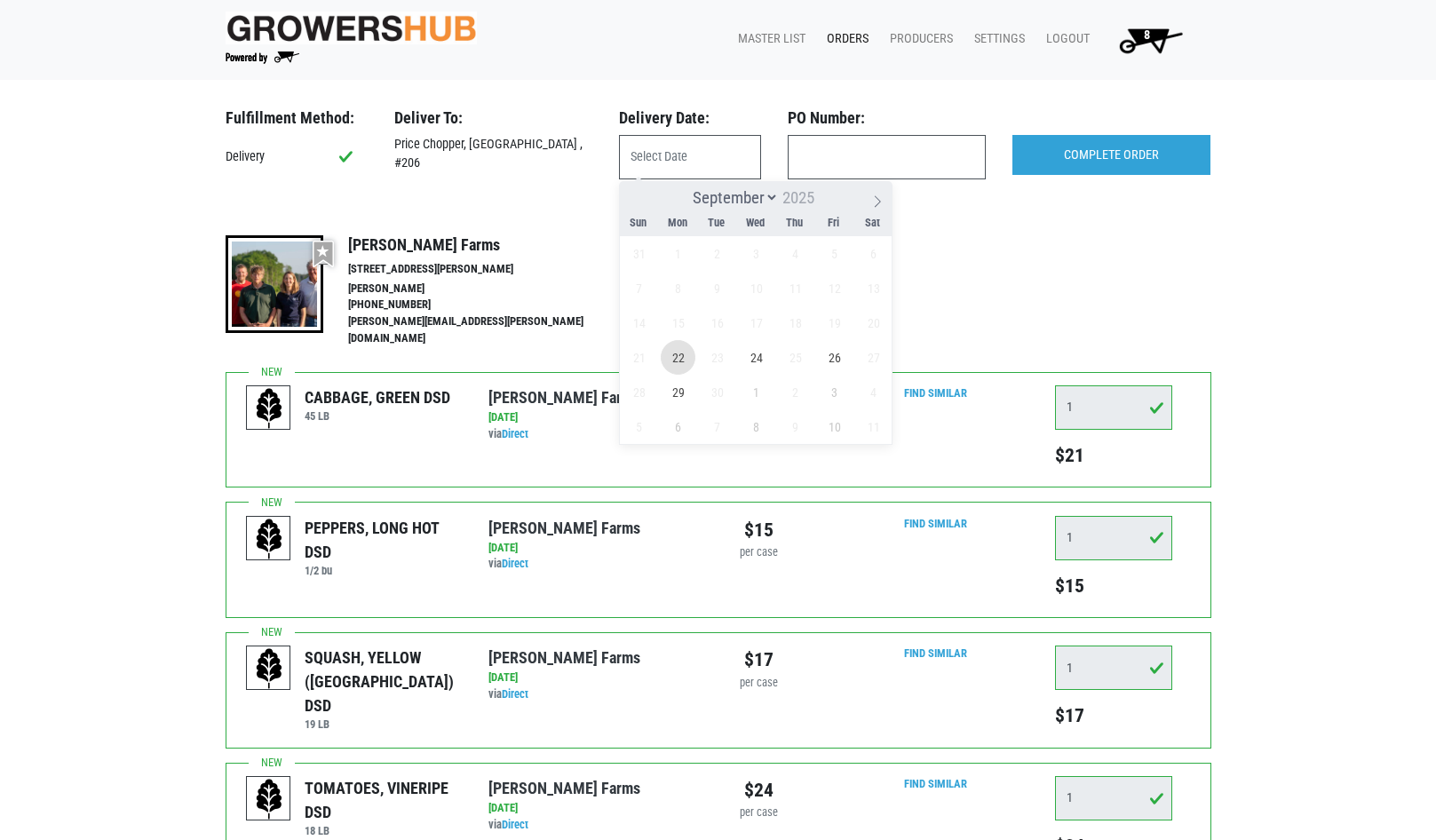
click at [670, 358] on span "22" at bounding box center [678, 357] width 35 height 35
type input "[DATE]"
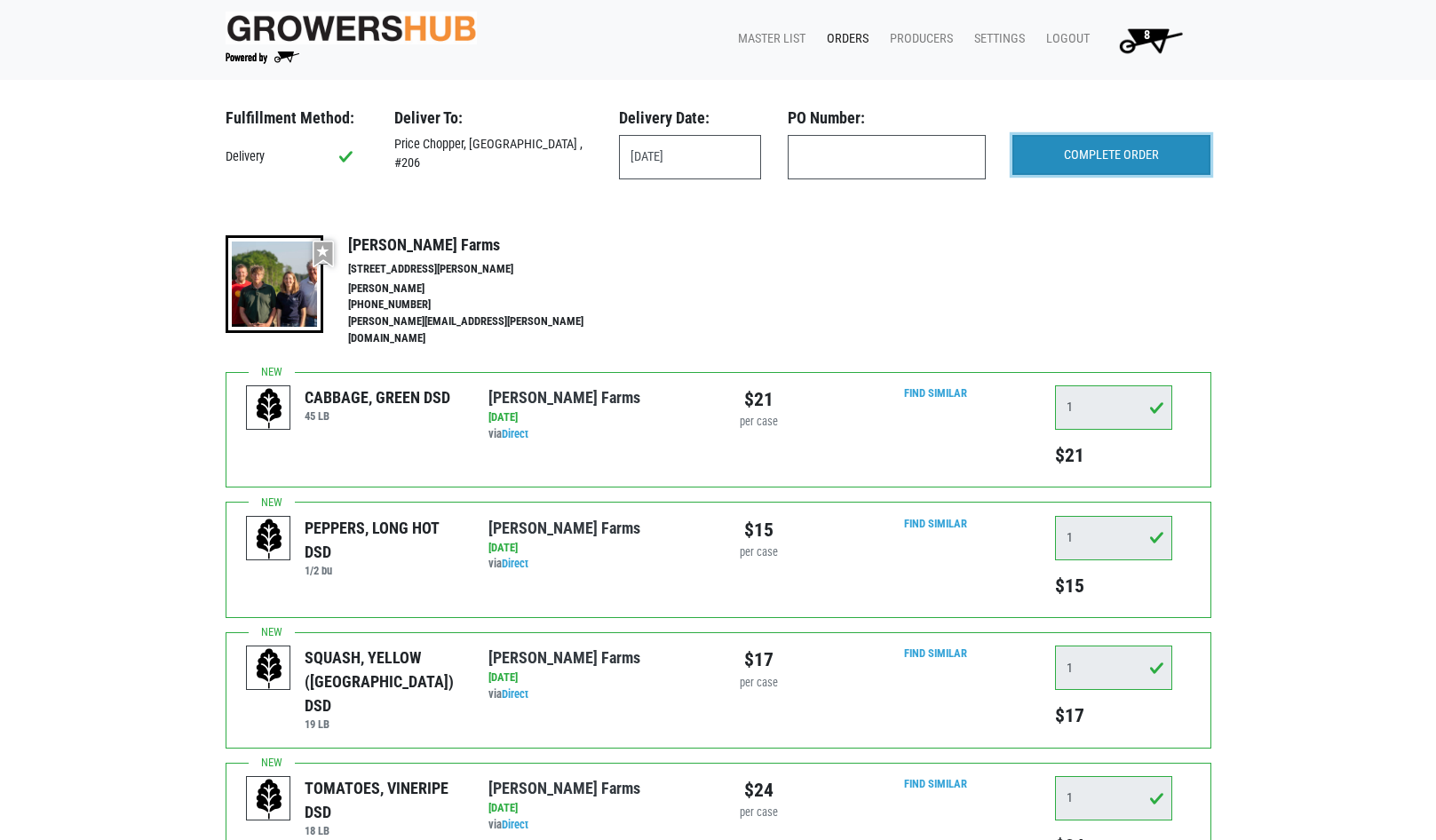
click at [1119, 151] on input "COMPLETE ORDER" at bounding box center [1111, 156] width 198 height 41
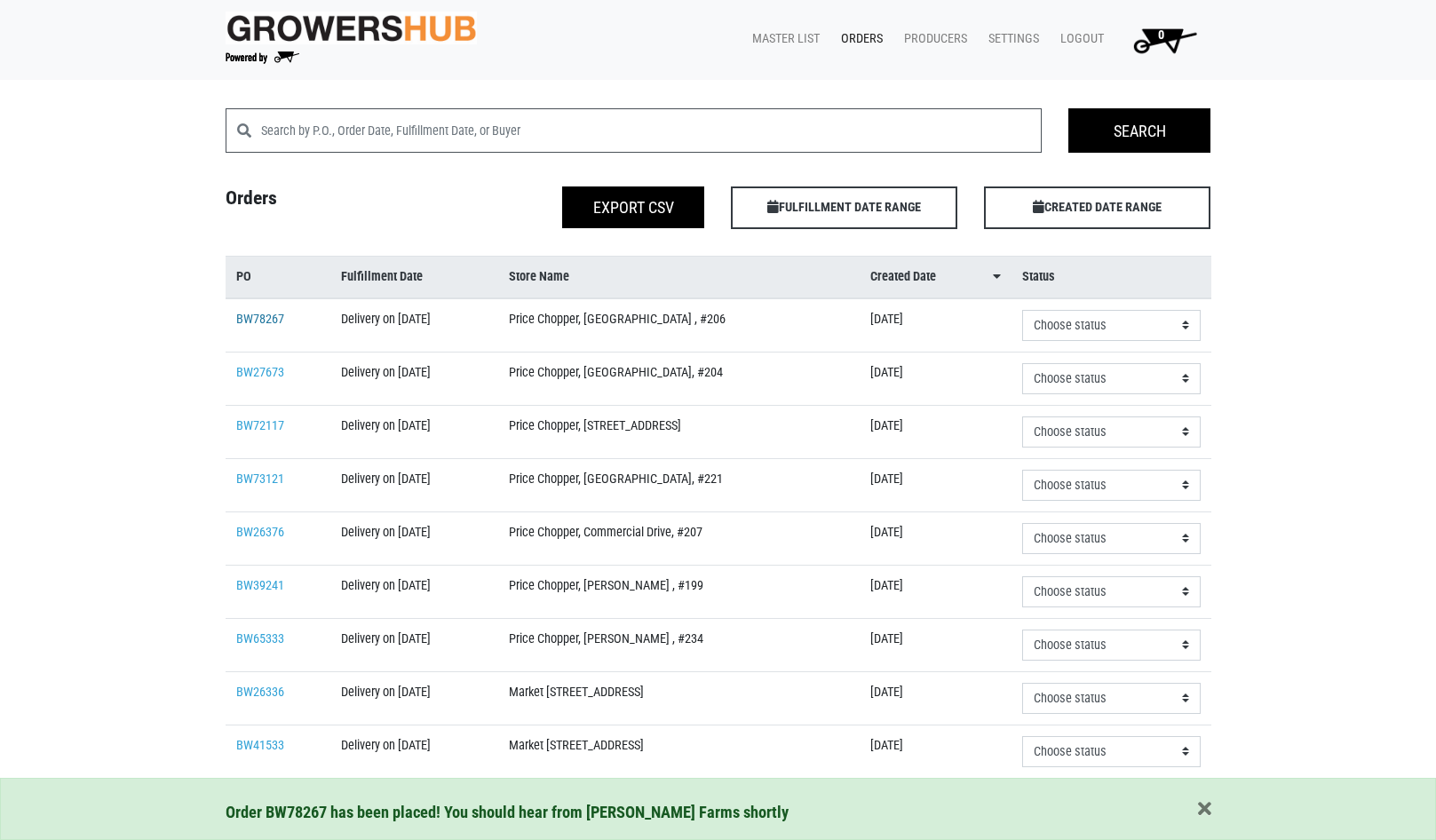
click at [266, 322] on link "BW78267" at bounding box center [260, 319] width 48 height 15
